Goal: Check status: Check status

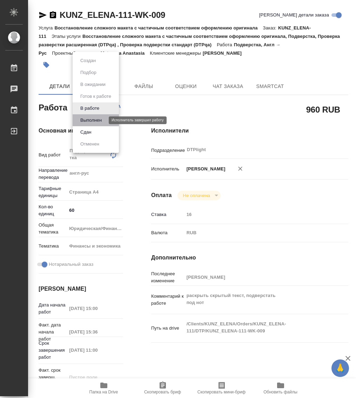
click at [86, 121] on button "Выполнен" at bounding box center [91, 121] width 26 height 8
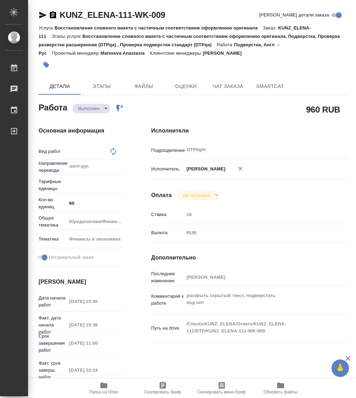
type textarea "x"
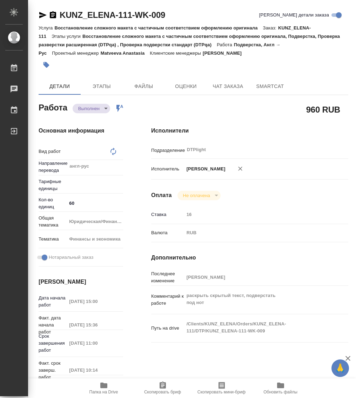
type textarea "x"
type textarea "Подверстка"
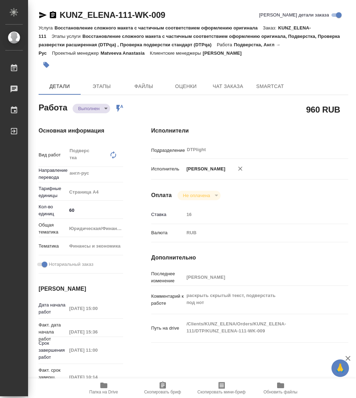
type textarea "x"
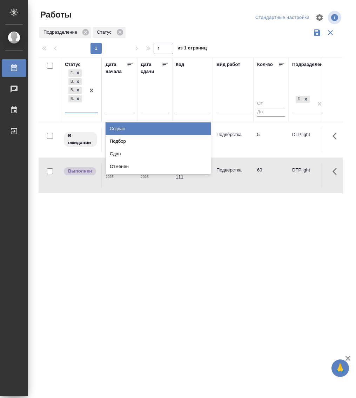
click at [79, 110] on div "[PERSON_NAME] к работе В работе В ожидании Выполнен" at bounding box center [75, 90] width 20 height 45
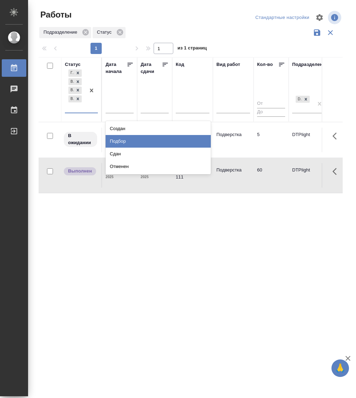
click at [137, 141] on div "Подбор" at bounding box center [158, 141] width 105 height 13
